Goal: Task Accomplishment & Management: Use online tool/utility

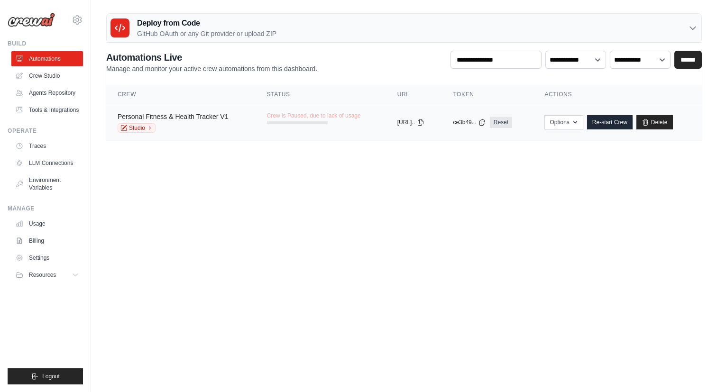
click at [209, 120] on link "Personal Fitness & Health Tracker V1" at bounding box center [173, 117] width 111 height 8
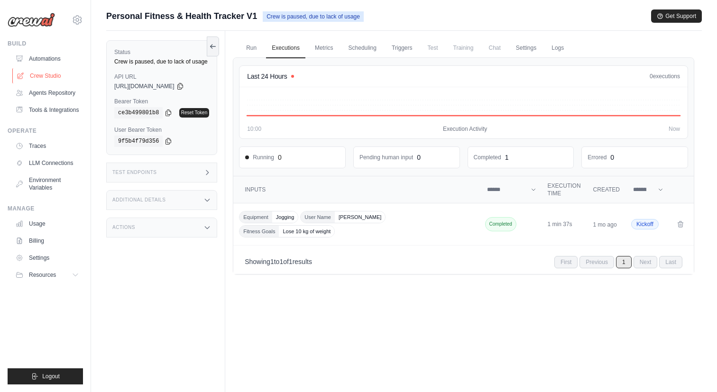
click at [50, 75] on link "Crew Studio" at bounding box center [48, 75] width 72 height 15
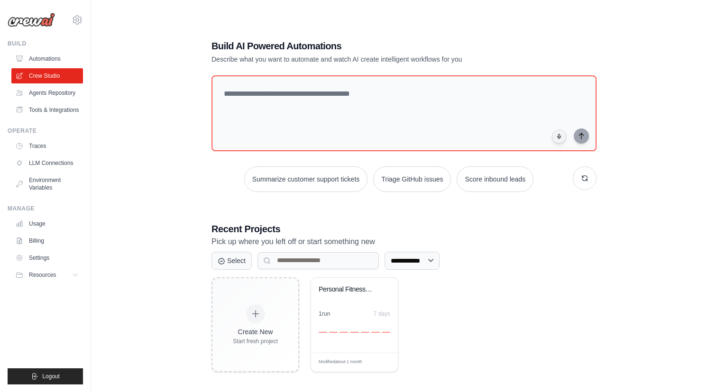
scroll to position [19, 0]
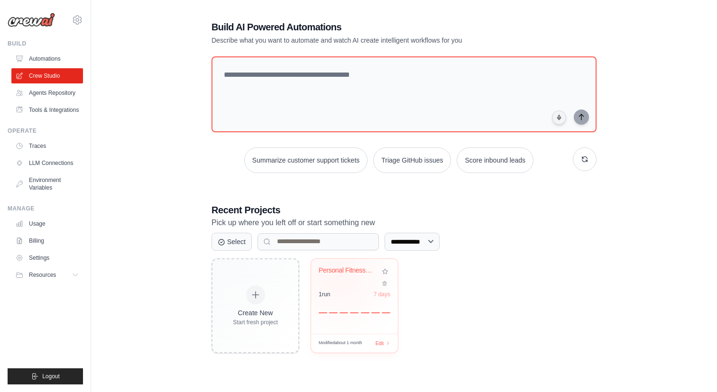
click at [339, 275] on div "Personal Fitness & Health Tracker" at bounding box center [347, 273] width 57 height 12
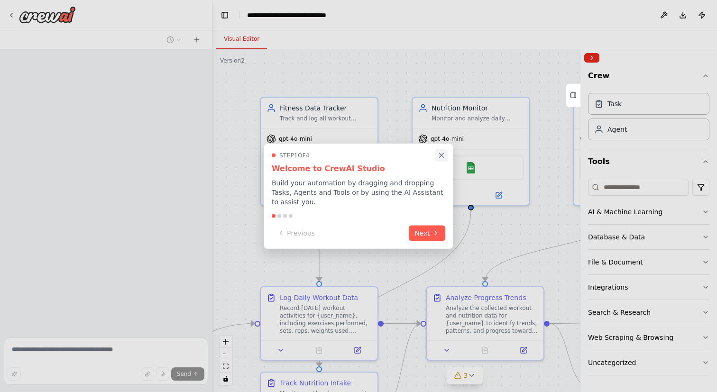
click at [440, 156] on icon "Close walkthrough" at bounding box center [442, 155] width 4 height 4
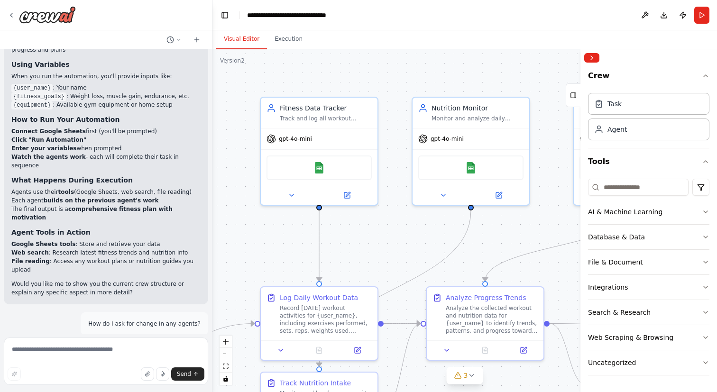
scroll to position [1374, 0]
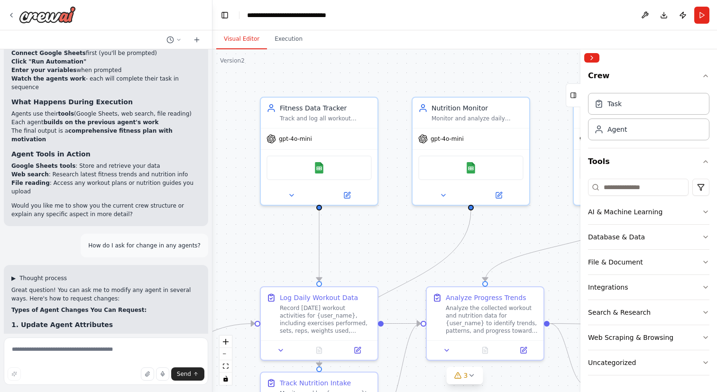
click at [12, 275] on span "▶" at bounding box center [13, 279] width 4 height 8
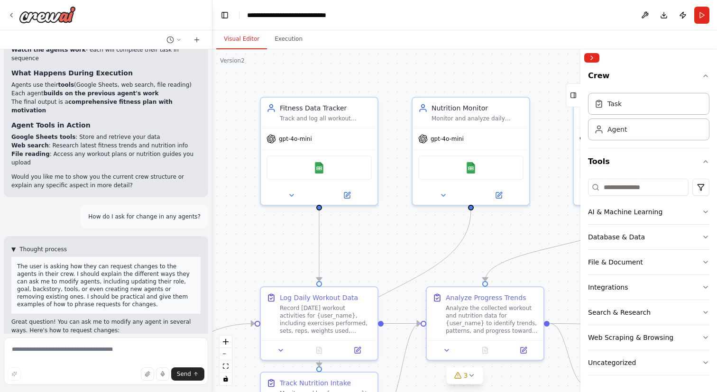
scroll to position [1403, 0]
click at [11, 245] on div "▼ Thought process The user is asking how they can request changes to the agents…" at bounding box center [105, 279] width 189 height 68
click at [14, 245] on span "▼" at bounding box center [13, 249] width 4 height 8
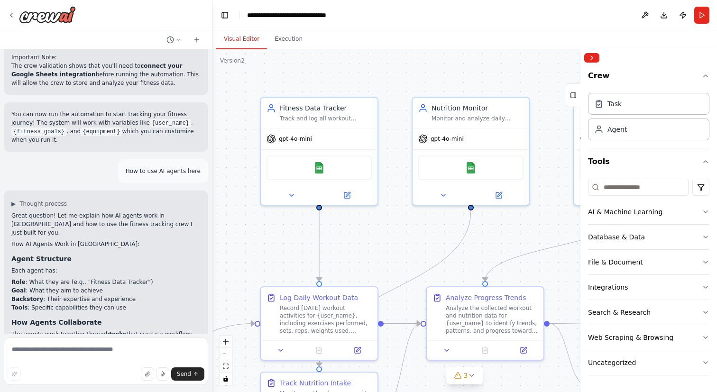
scroll to position [943, 0]
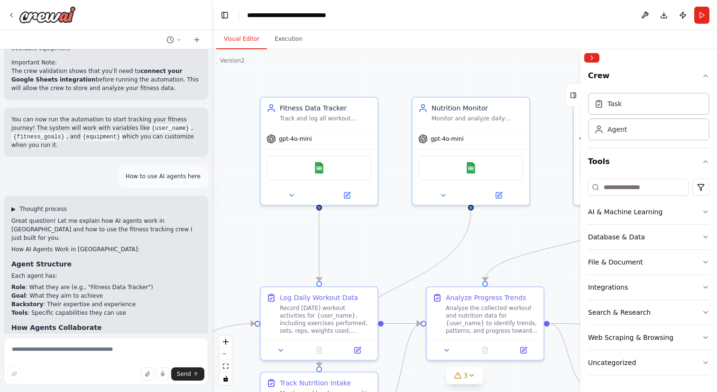
click at [13, 205] on span "▶" at bounding box center [13, 209] width 4 height 8
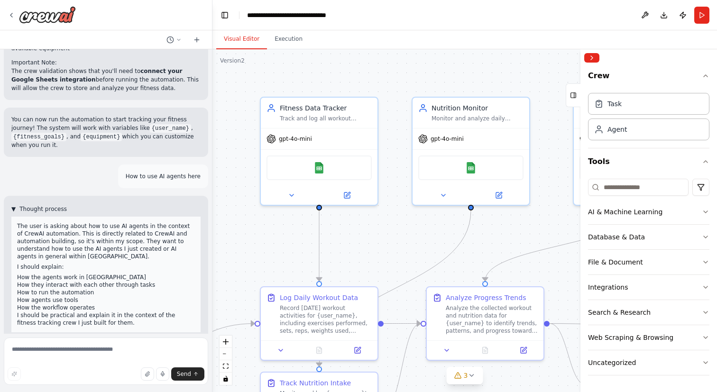
click at [13, 205] on span "▼" at bounding box center [13, 209] width 4 height 8
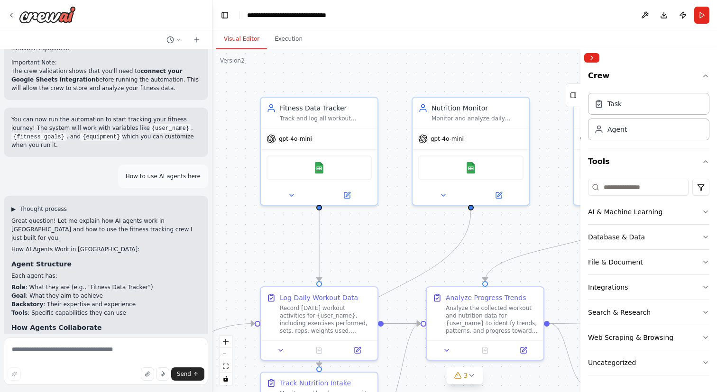
click at [13, 205] on span "▶" at bounding box center [13, 209] width 4 height 8
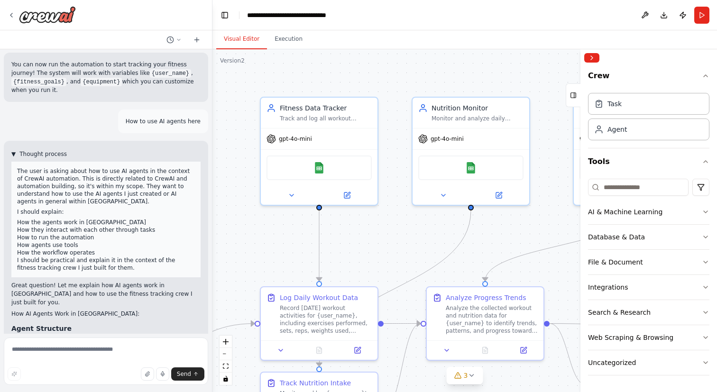
scroll to position [999, 0]
click at [15, 150] on div "▼ Thought process The user is asking about how to use AI agents in the context …" at bounding box center [105, 213] width 189 height 127
click at [15, 150] on span "▼" at bounding box center [13, 154] width 4 height 8
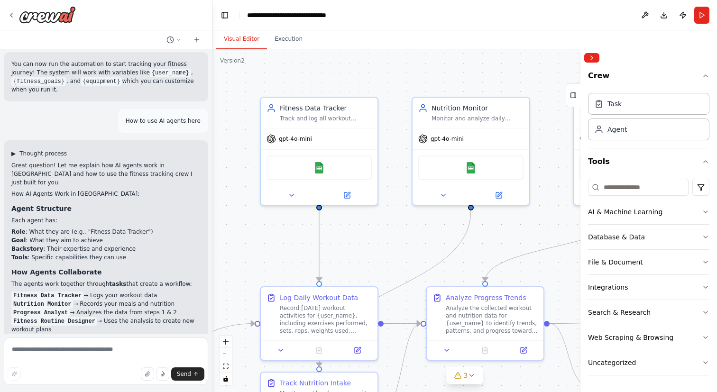
click at [15, 150] on span "▶" at bounding box center [13, 154] width 4 height 8
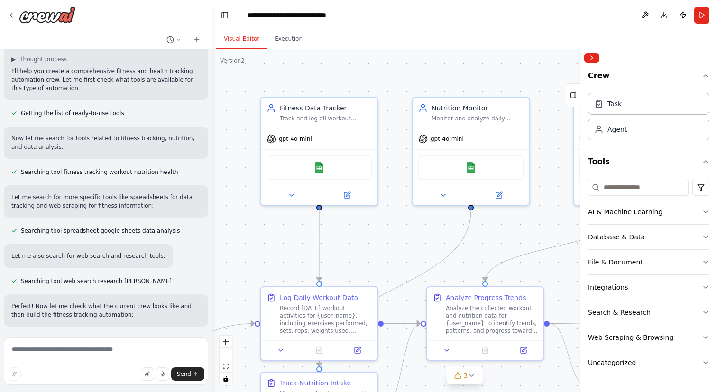
scroll to position [0, 0]
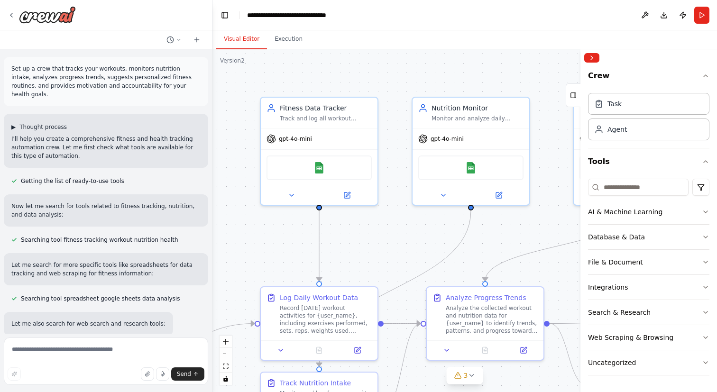
click at [13, 123] on span "▶" at bounding box center [13, 127] width 4 height 8
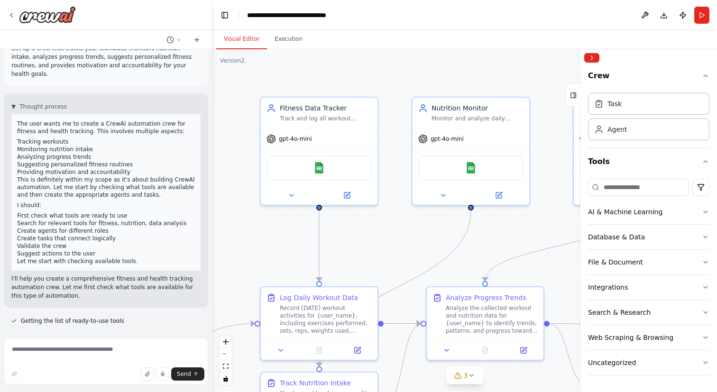
scroll to position [31, 0]
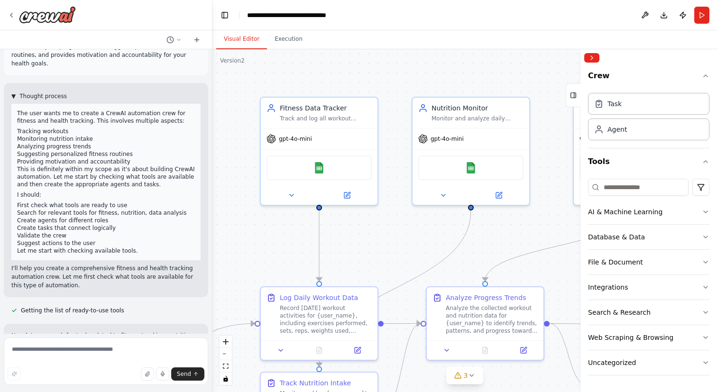
click at [12, 92] on span "▼" at bounding box center [13, 96] width 4 height 8
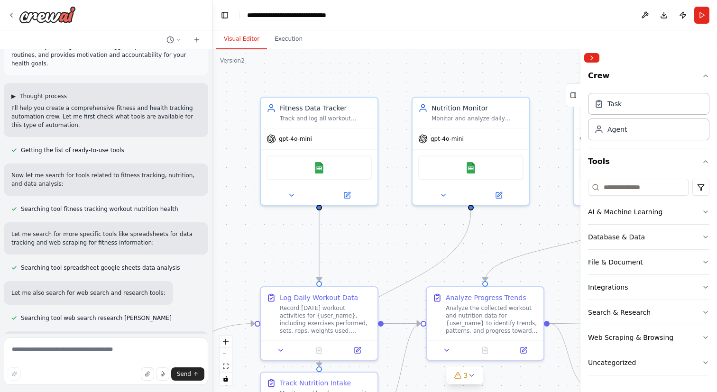
click at [12, 92] on span "▶" at bounding box center [13, 96] width 4 height 8
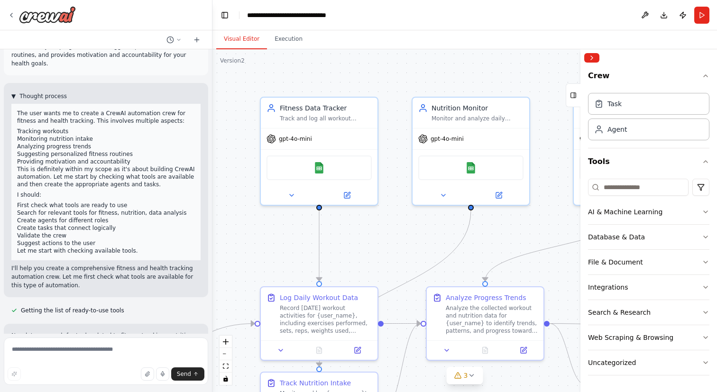
click at [12, 92] on span "▼" at bounding box center [13, 96] width 4 height 8
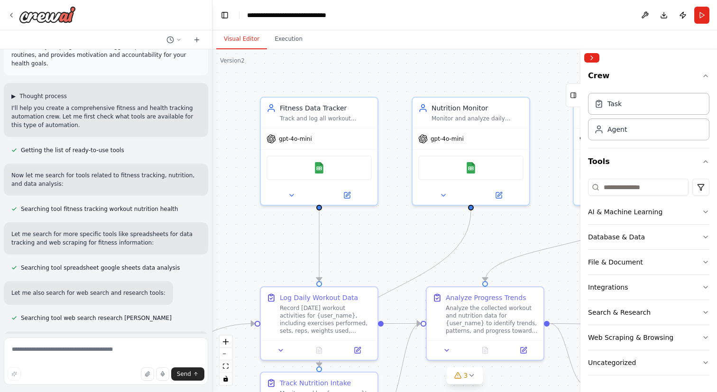
click at [12, 92] on span "▶" at bounding box center [13, 96] width 4 height 8
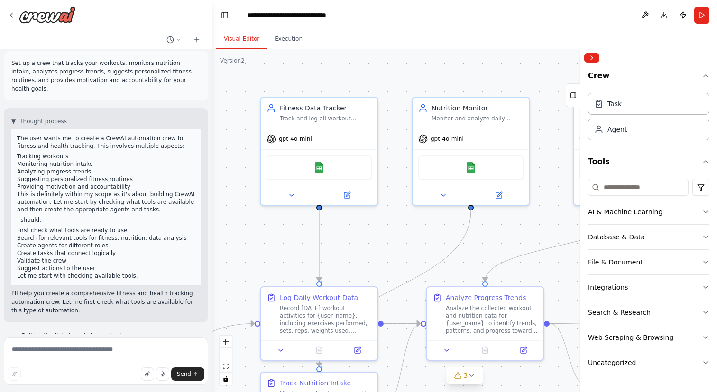
scroll to position [0, 0]
